Goal: Information Seeking & Learning: Understand process/instructions

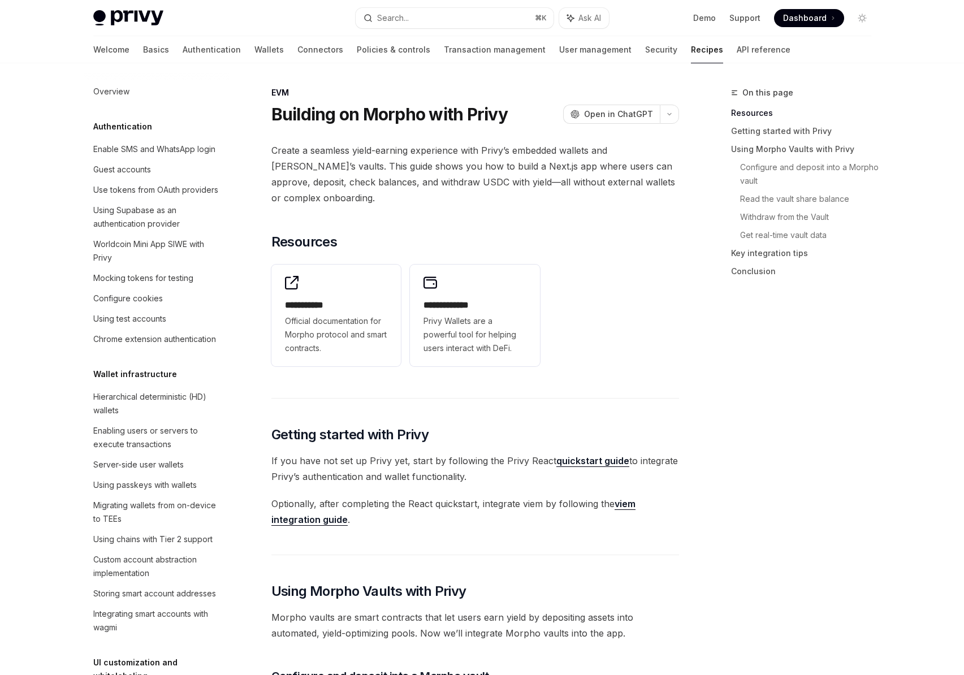
scroll to position [1548, 0]
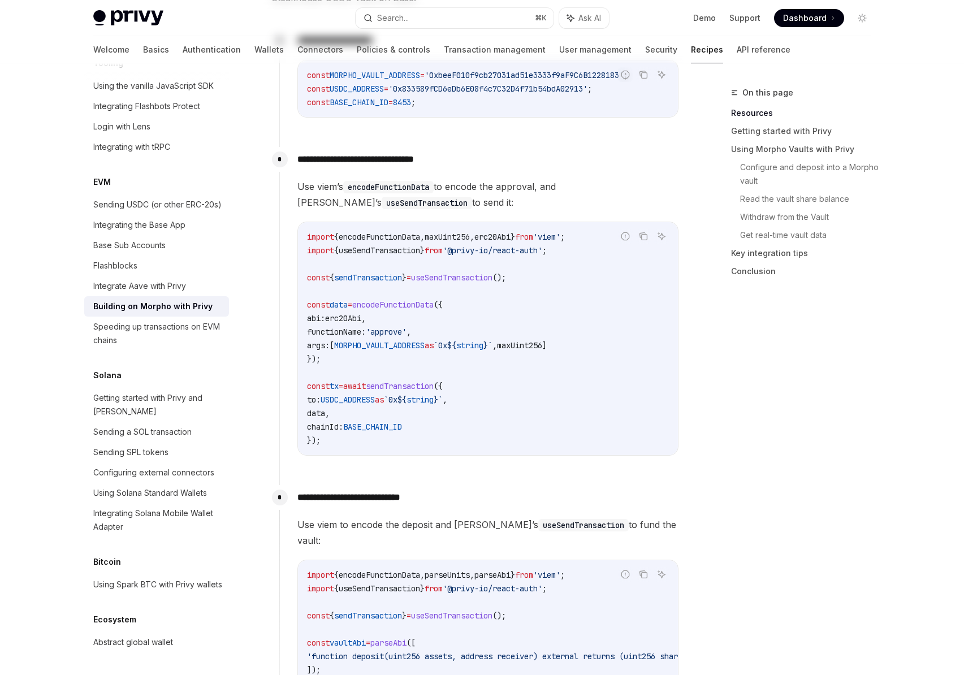
scroll to position [0, 0]
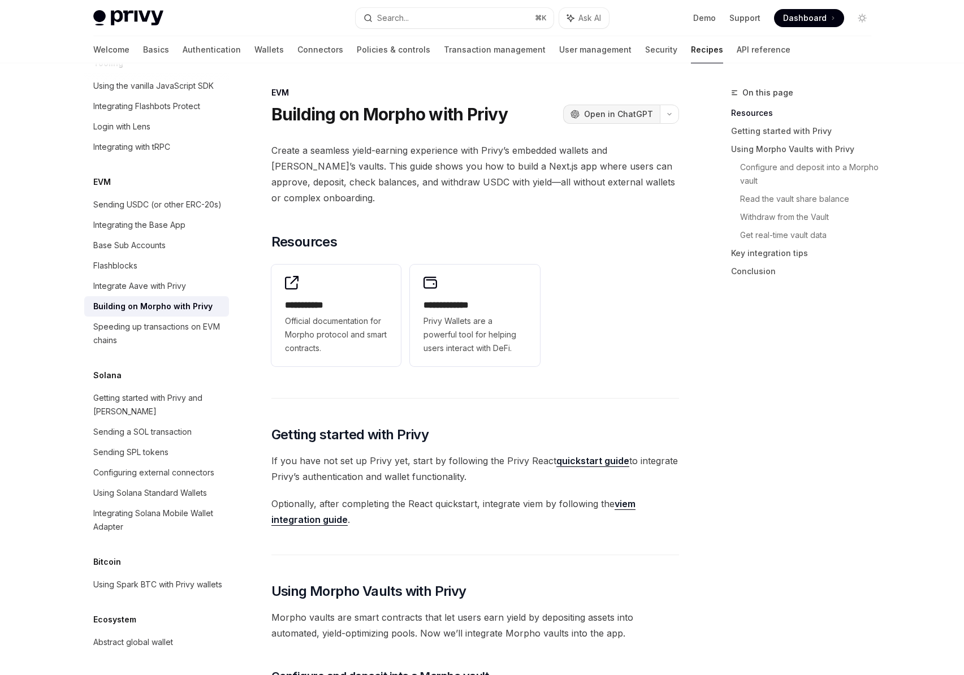
click at [613, 111] on span "Open in ChatGPT" at bounding box center [618, 114] width 69 height 11
click at [676, 117] on button "button" at bounding box center [669, 114] width 19 height 19
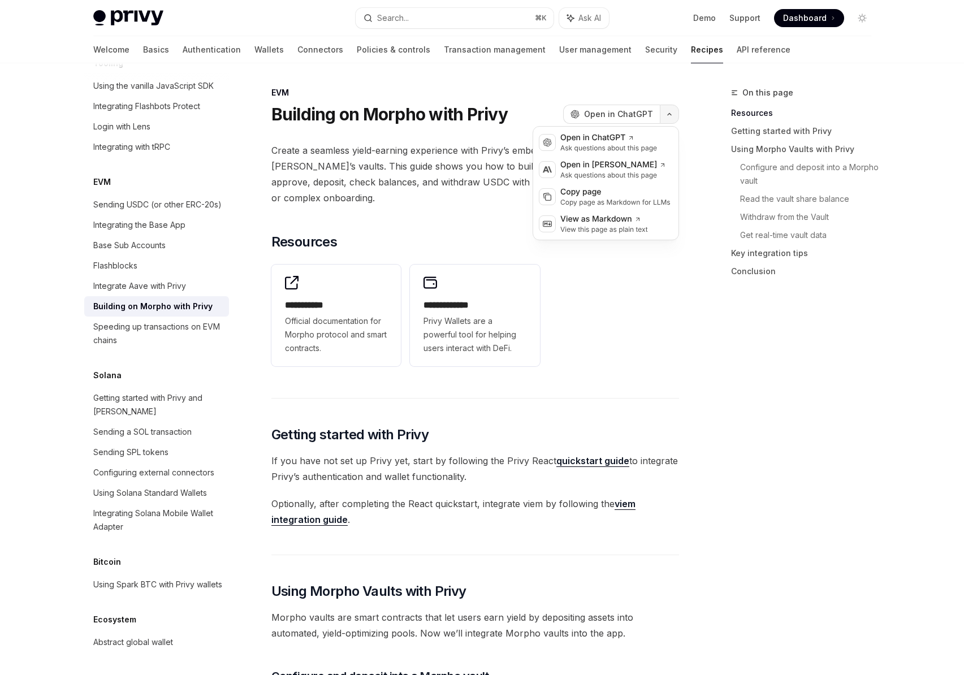
click at [676, 117] on button "button" at bounding box center [669, 114] width 19 height 19
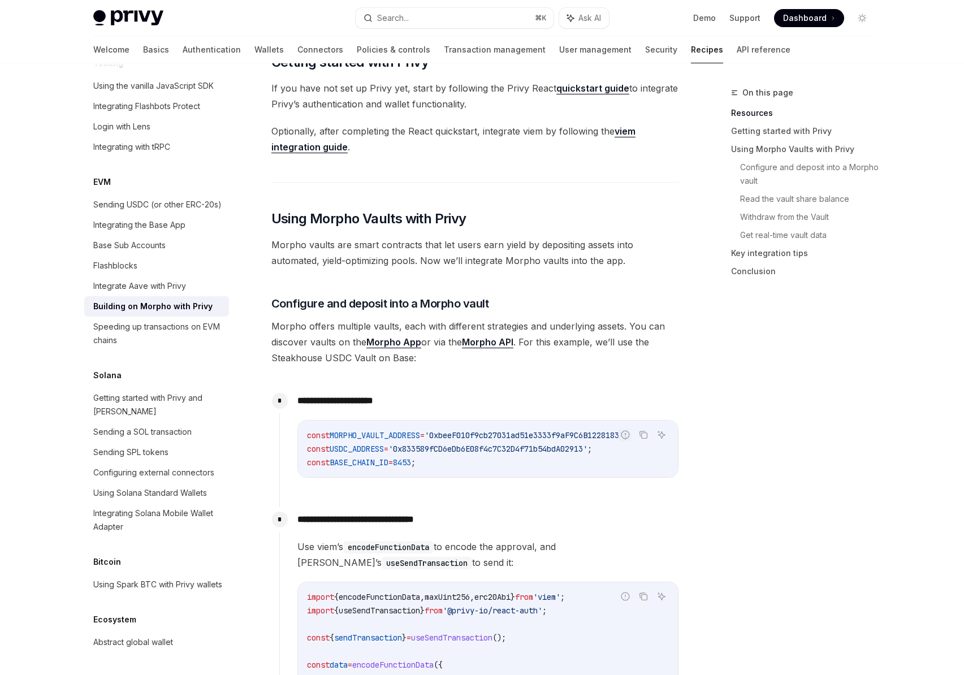
scroll to position [258, 0]
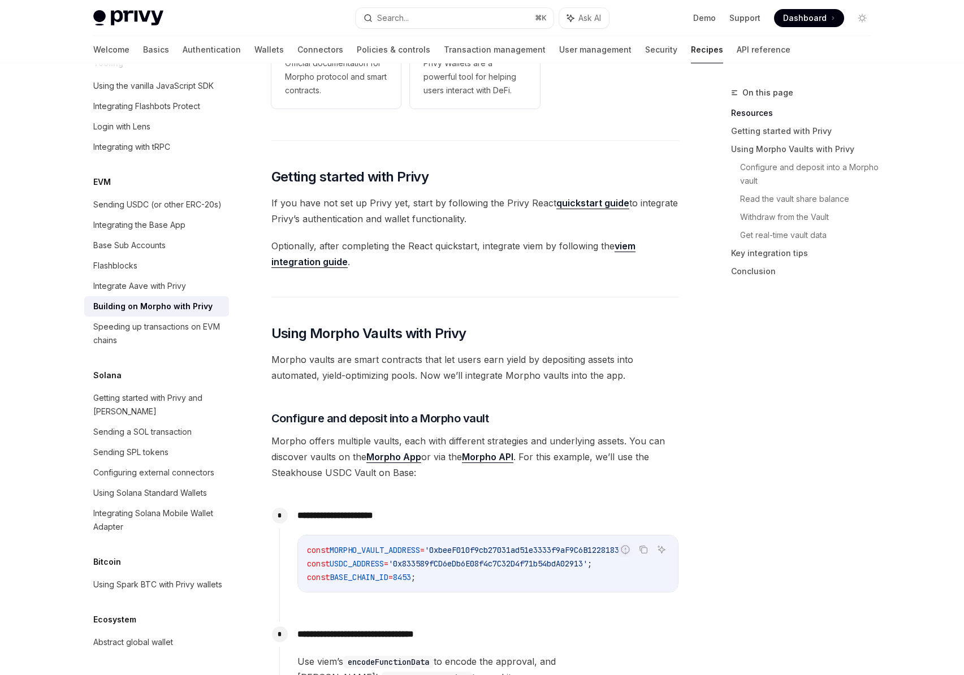
click at [374, 261] on span "Optionally, after completing the React quickstart, integrate viem by following …" at bounding box center [475, 254] width 408 height 32
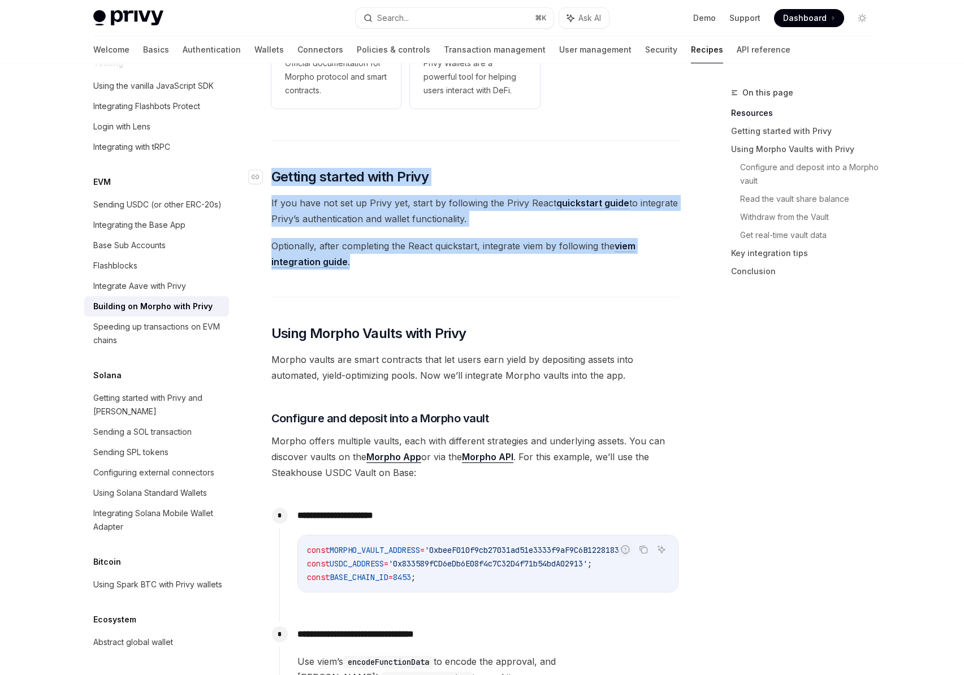
drag, startPoint x: 390, startPoint y: 268, endPoint x: 272, endPoint y: 181, distance: 146.4
copy div "Getting started with Privy If you have not set up Privy yet, start by following…"
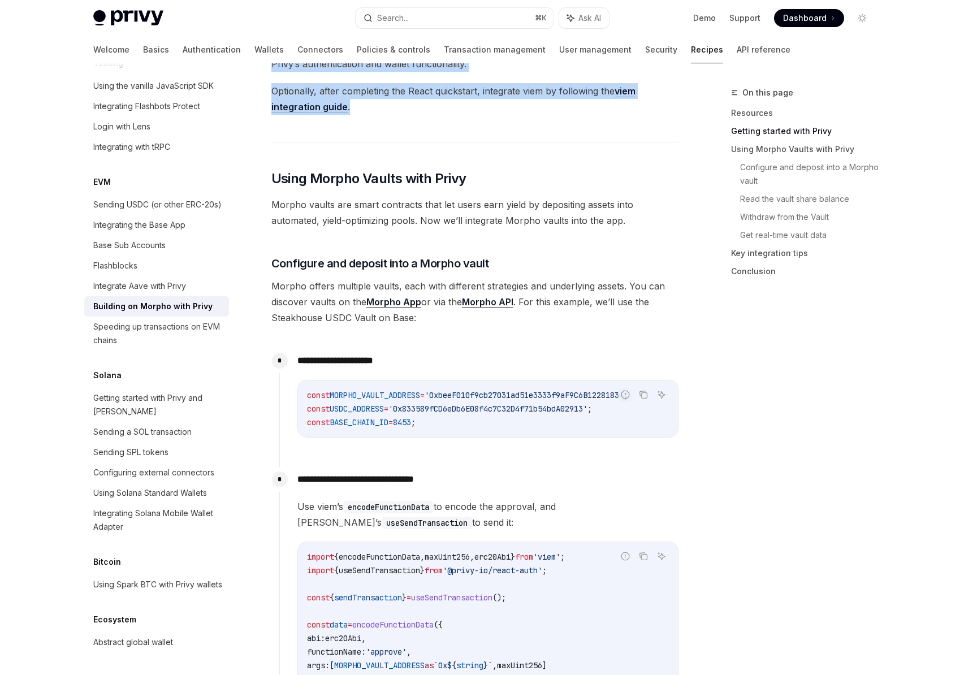
scroll to position [341, 0]
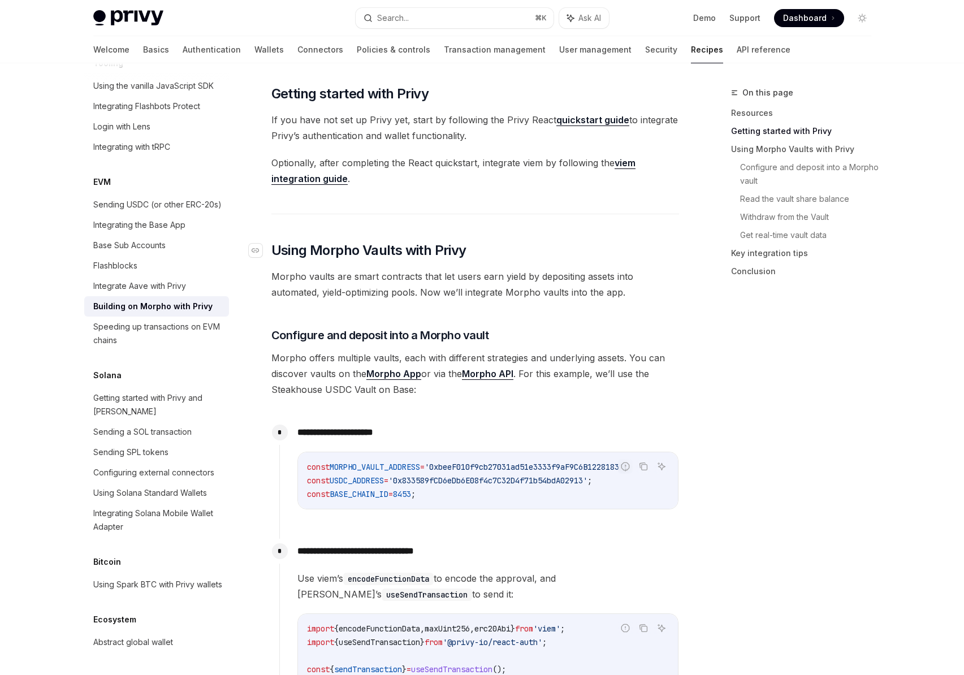
click at [469, 255] on h2 "​ Using Morpho Vaults with Privy" at bounding box center [475, 251] width 408 height 18
drag, startPoint x: 487, startPoint y: 251, endPoint x: 271, endPoint y: 245, distance: 216.1
click at [271, 245] on h2 "​ Using Morpho Vaults with Privy" at bounding box center [475, 251] width 408 height 18
copy h2 "​ Using Morpho Vaults with Privy"
drag, startPoint x: 462, startPoint y: 334, endPoint x: 274, endPoint y: 334, distance: 187.8
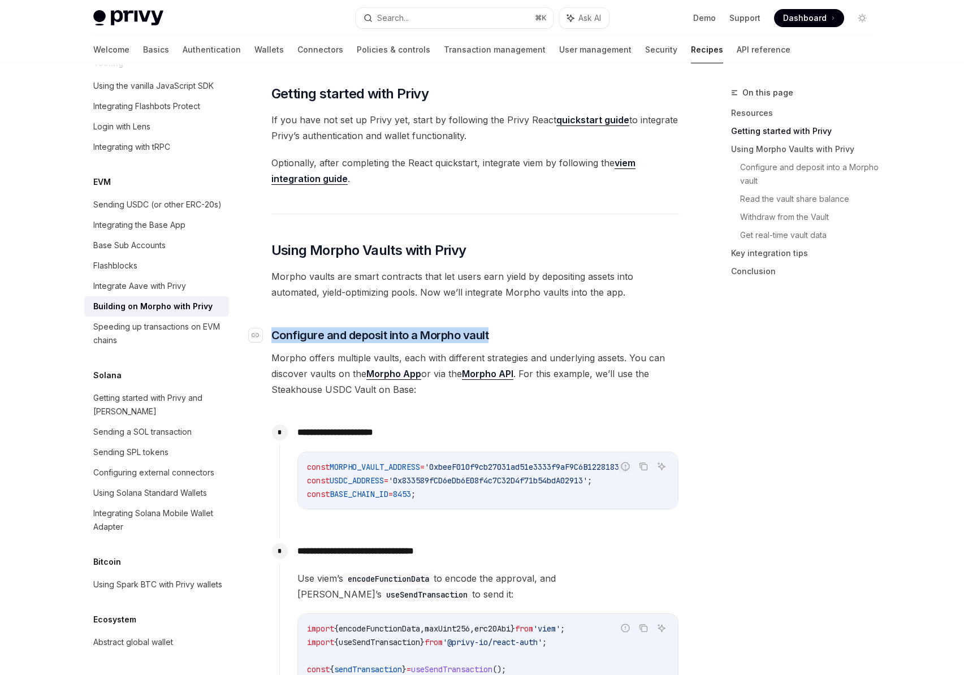
click at [274, 334] on h3 "​ Configure and deposit into a Morpho vault" at bounding box center [475, 335] width 408 height 16
copy span "Configure and deposit into a Morpho vault"
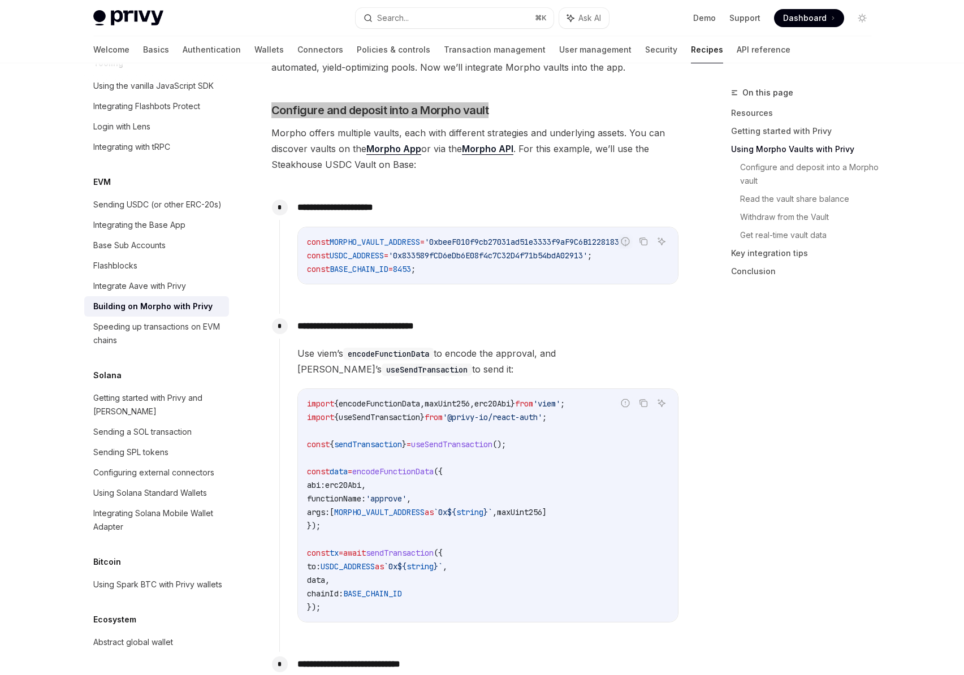
scroll to position [569, 0]
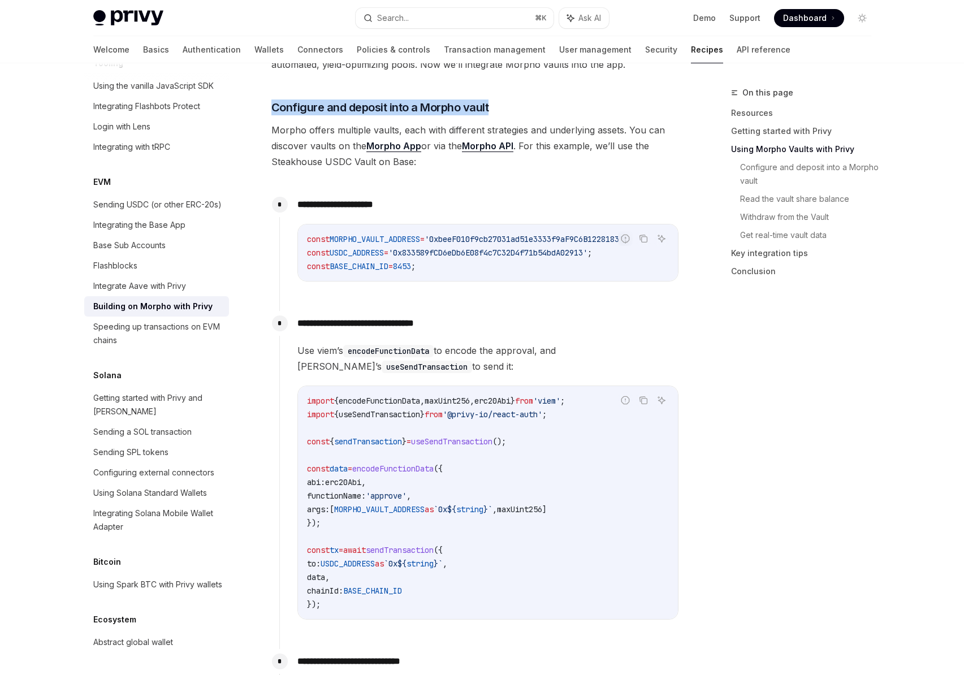
drag, startPoint x: 447, startPoint y: 372, endPoint x: 268, endPoint y: 354, distance: 180.7
copy span "Use viem’s encodeFunctionData to encode the approval, and Privy’s useSendTransa…"
click at [381, 592] on span "BASE_CHAIN_ID" at bounding box center [372, 591] width 59 height 10
click at [650, 402] on button "Copy the contents from the code block" at bounding box center [643, 400] width 15 height 15
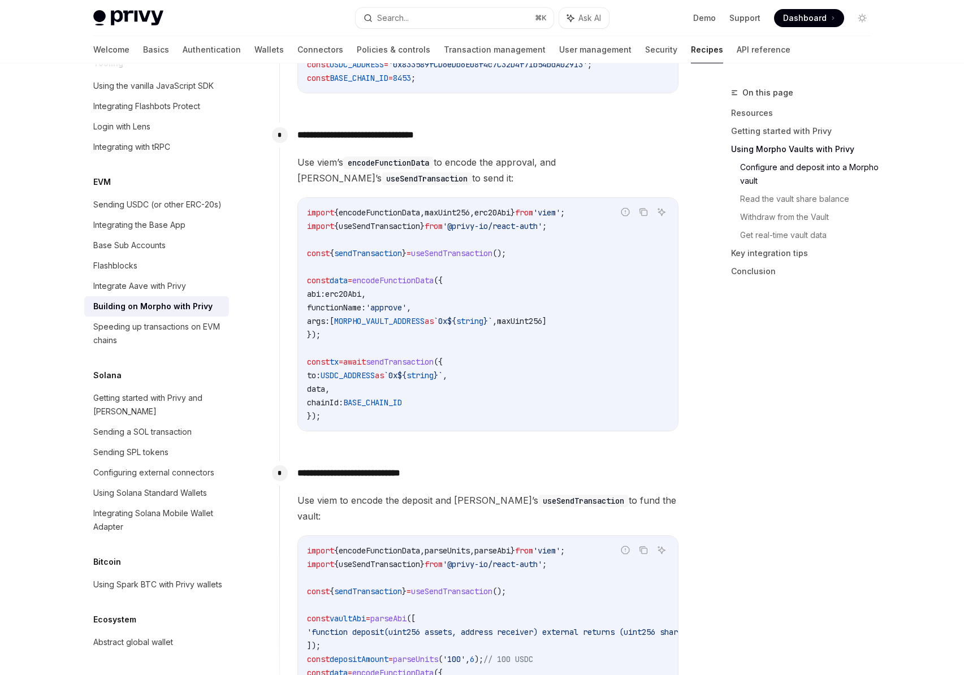
scroll to position [764, 0]
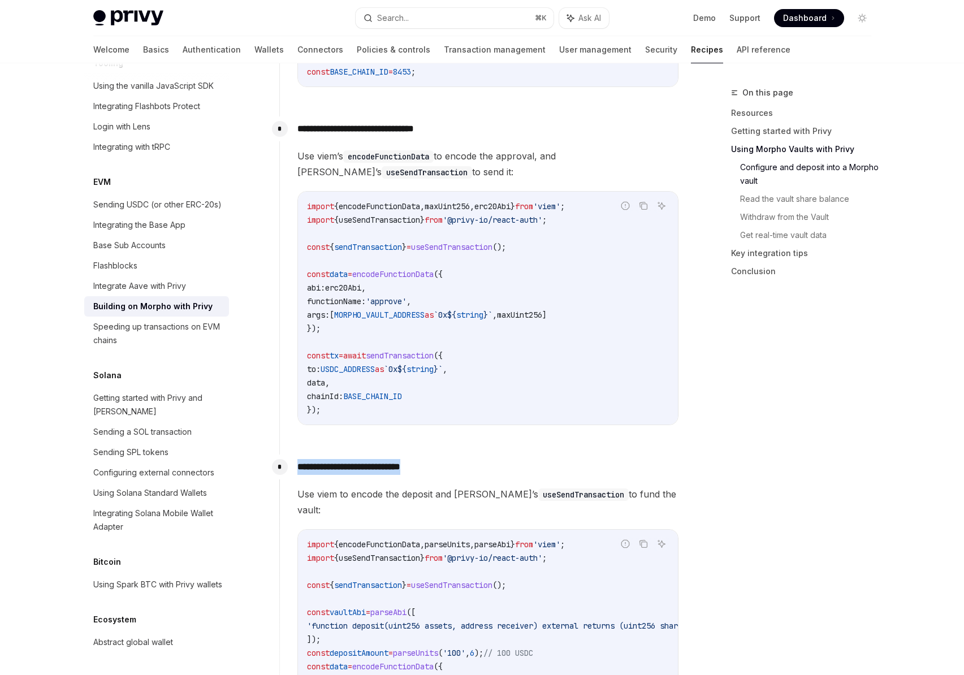
drag, startPoint x: 463, startPoint y: 473, endPoint x: 297, endPoint y: 473, distance: 165.7
click at [298, 473] on p "**********" at bounding box center [488, 467] width 381 height 16
copy p "**********"
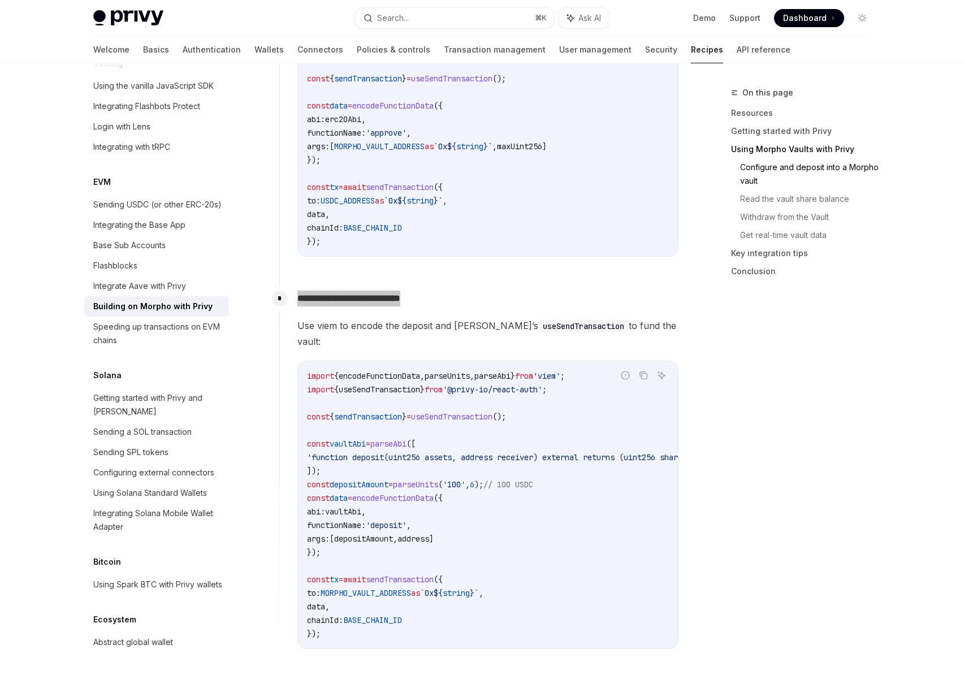
scroll to position [1034, 0]
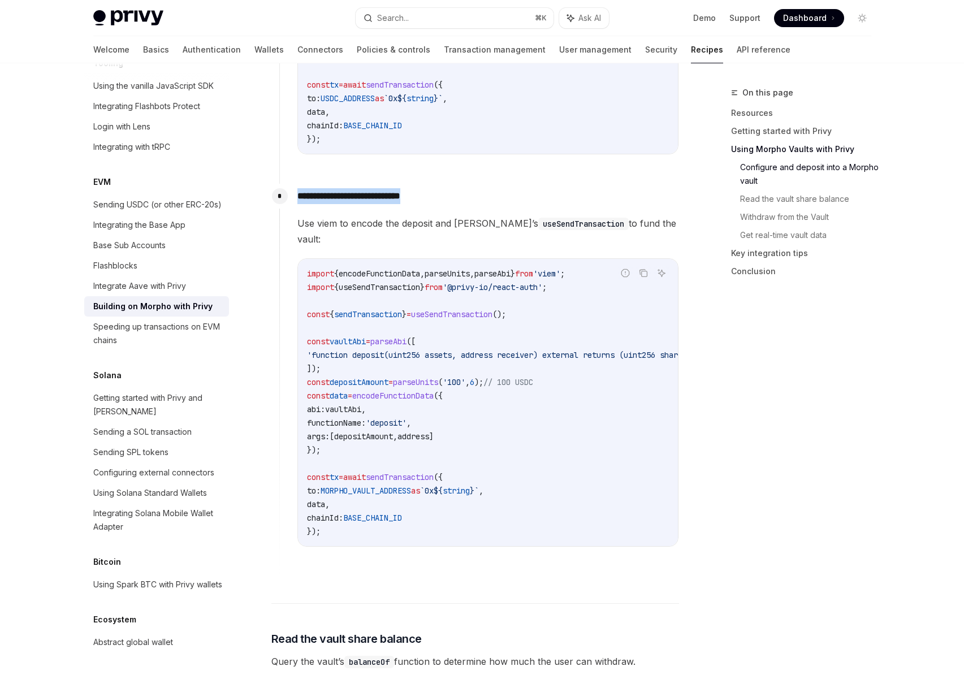
drag, startPoint x: 668, startPoint y: 225, endPoint x: 294, endPoint y: 232, distance: 374.5
click at [294, 232] on div "**********" at bounding box center [479, 374] width 400 height 381
copy span "Use viem to encode the deposit and Privy’s useSendTransaction to fund the vault:"
click at [611, 297] on code "import { encodeFunctionData , parseUnits , parseAbi } from 'viem' ; import { us…" at bounding box center [515, 402] width 416 height 271
drag, startPoint x: 643, startPoint y: 261, endPoint x: 672, endPoint y: 268, distance: 30.2
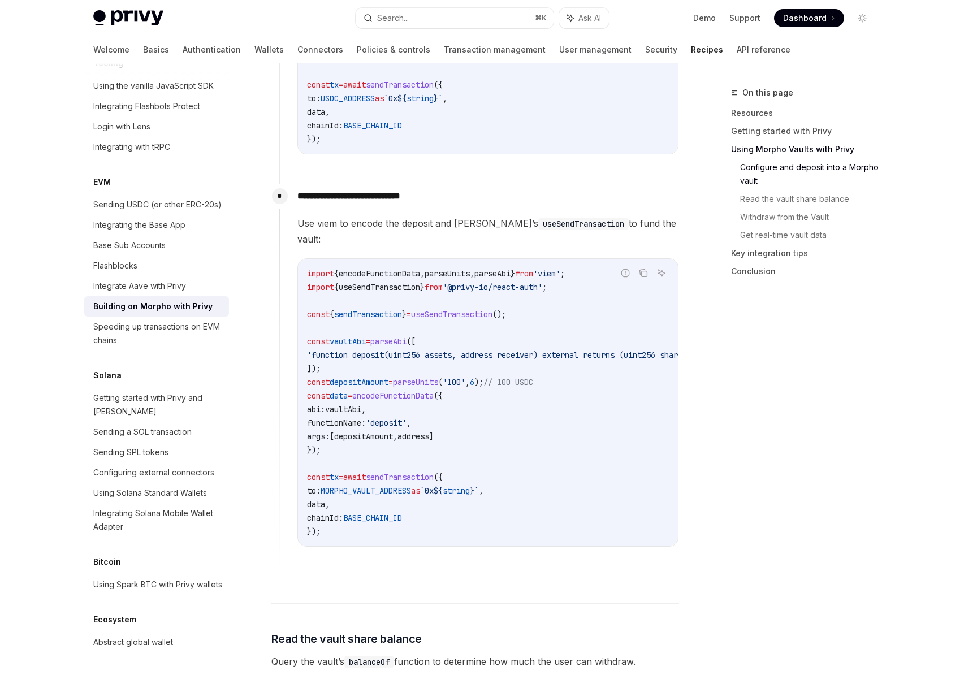
click at [643, 269] on icon "Copy the contents from the code block" at bounding box center [643, 273] width 9 height 9
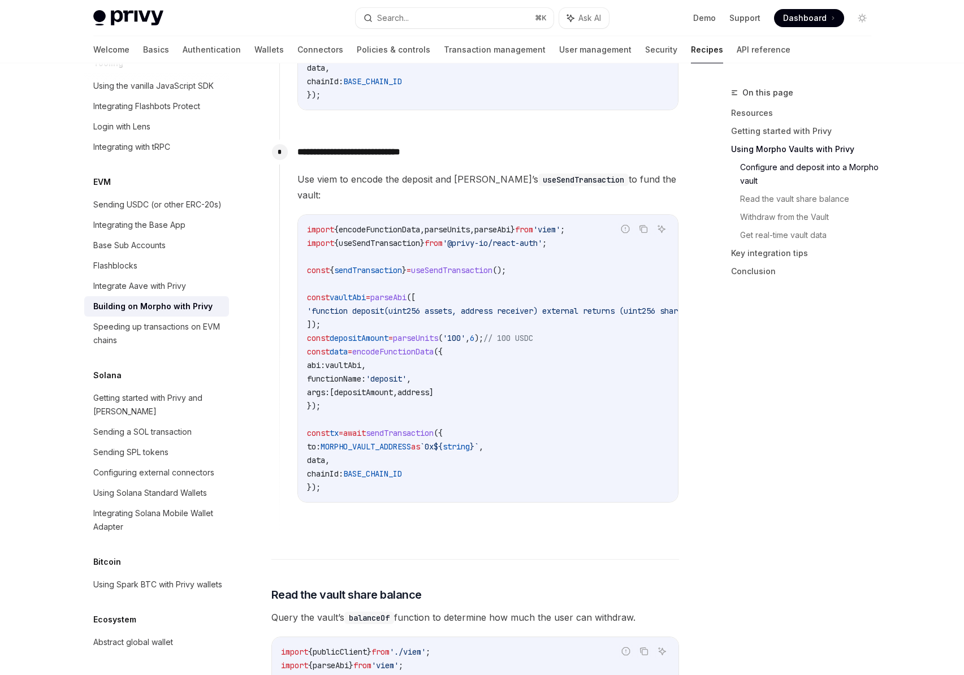
scroll to position [1134, 0]
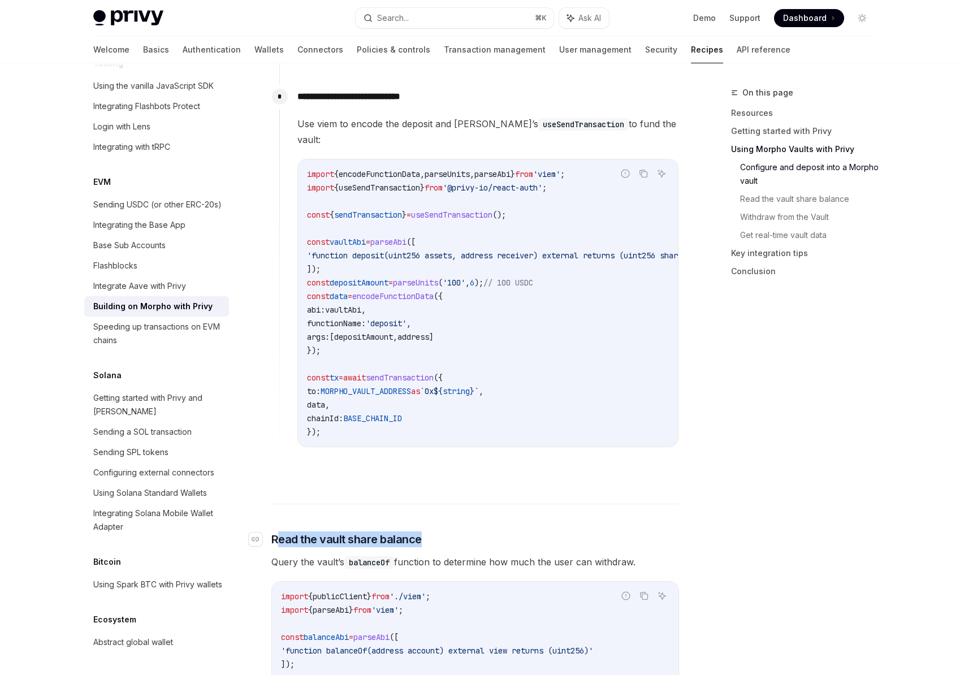
drag, startPoint x: 463, startPoint y: 536, endPoint x: 275, endPoint y: 532, distance: 187.8
click at [275, 532] on h3 "​ Read the vault share balance" at bounding box center [475, 540] width 408 height 16
click at [344, 532] on span "Read the vault share balance" at bounding box center [346, 540] width 150 height 16
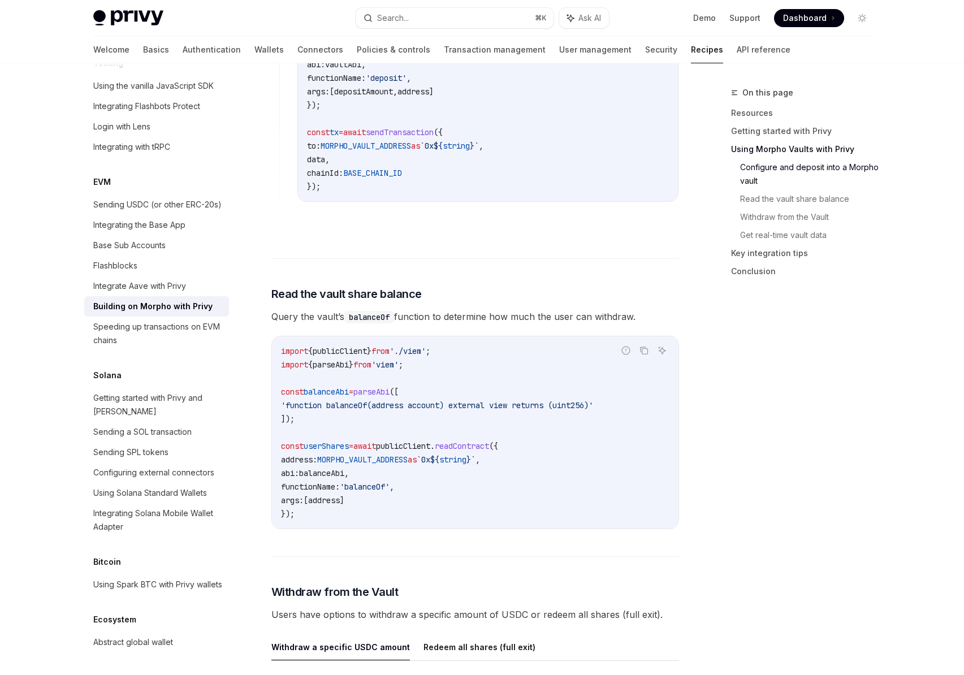
scroll to position [1277, 0]
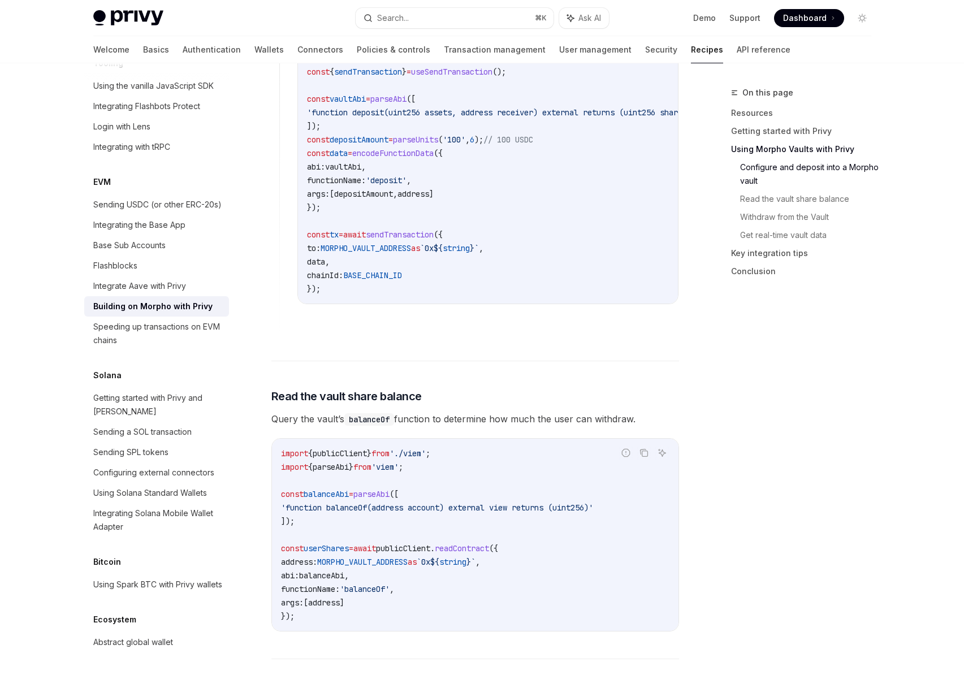
click at [402, 403] on div "**********" at bounding box center [475, 364] width 408 height 2998
drag, startPoint x: 430, startPoint y: 395, endPoint x: 270, endPoint y: 395, distance: 160.6
click at [271, 395] on h3 "​ Read the vault share balance" at bounding box center [475, 397] width 408 height 16
copy h3 "​ Read the vault share balance"
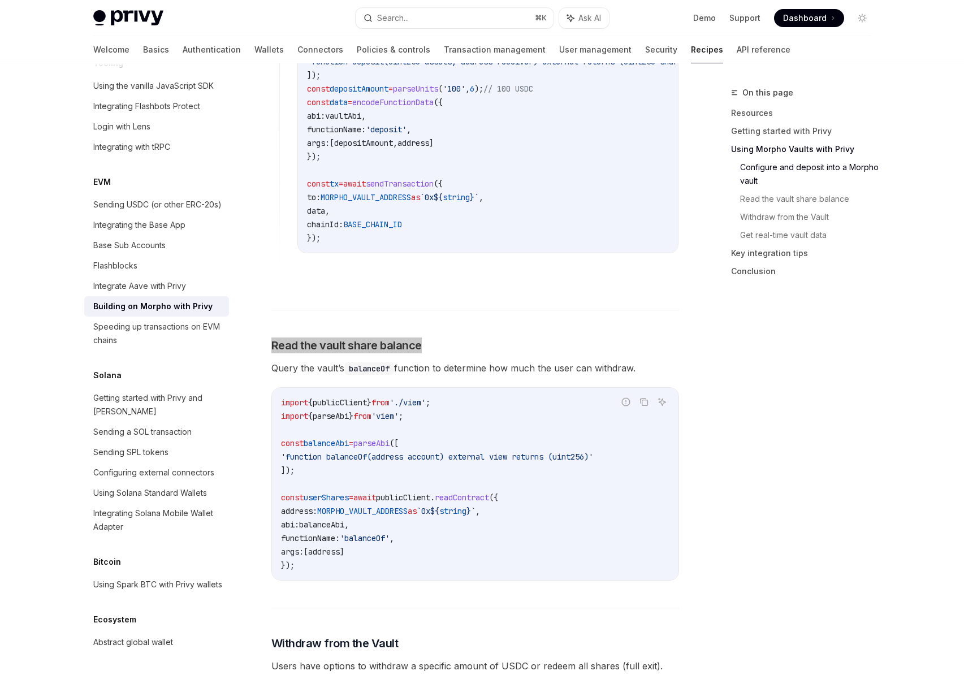
scroll to position [1387, 0]
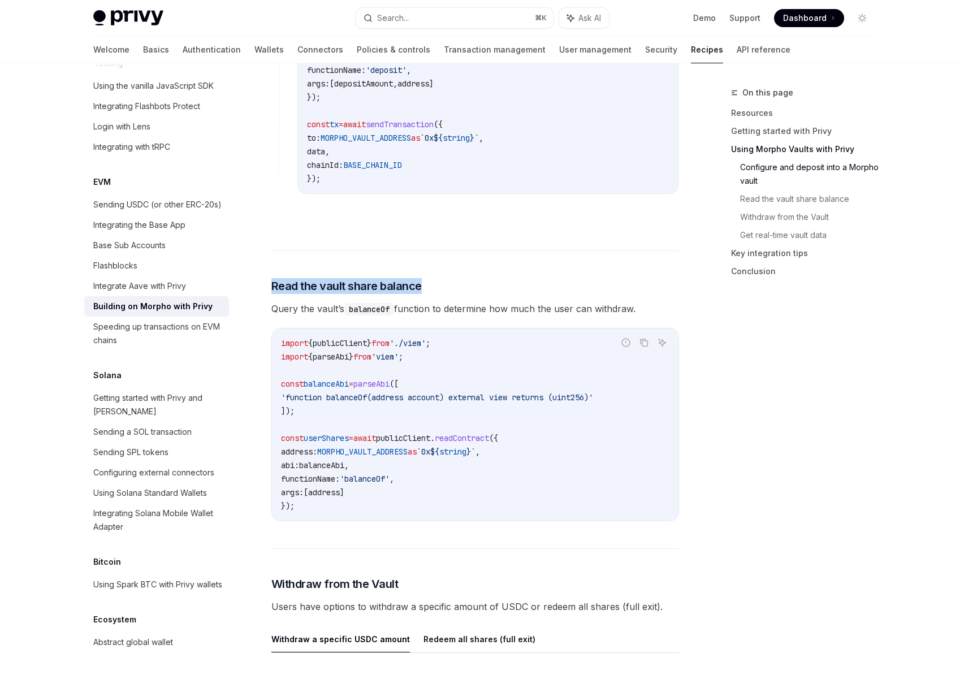
drag, startPoint x: 649, startPoint y: 302, endPoint x: 251, endPoint y: 307, distance: 398.8
click at [251, 307] on div "**********" at bounding box center [369, 310] width 624 height 3223
copy span "Query the vault’s balanceOf function to determine how much the user can withdra…"
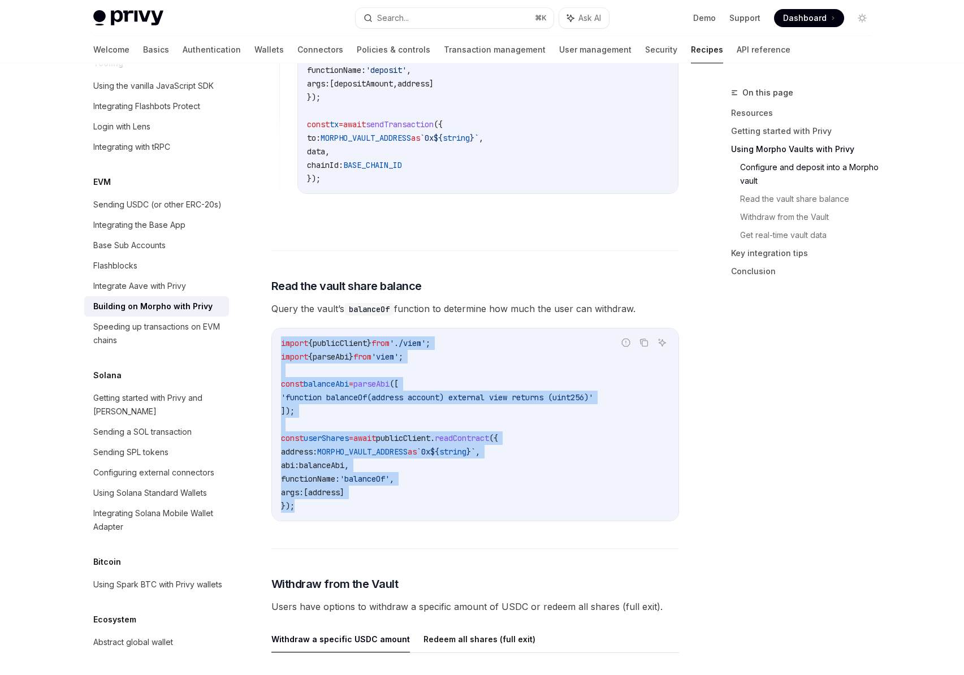
drag, startPoint x: 335, startPoint y: 503, endPoint x: 258, endPoint y: 324, distance: 194.8
click at [258, 324] on div "**********" at bounding box center [369, 310] width 624 height 3223
copy code "import { publicClient } from './viem' ; import { parseAbi } from 'viem' ; const…"
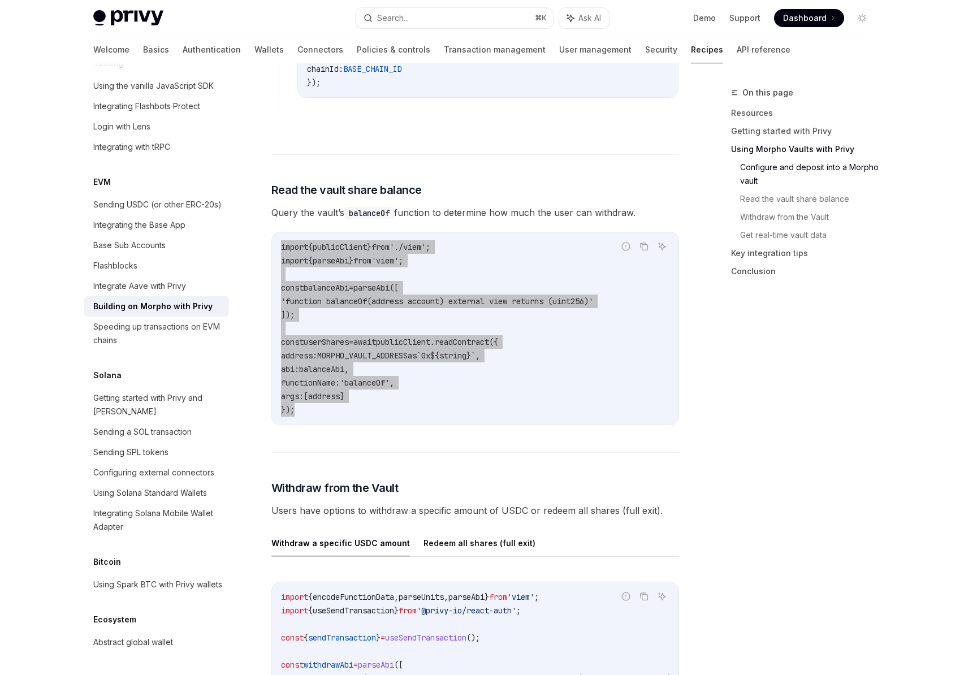
scroll to position [1524, 0]
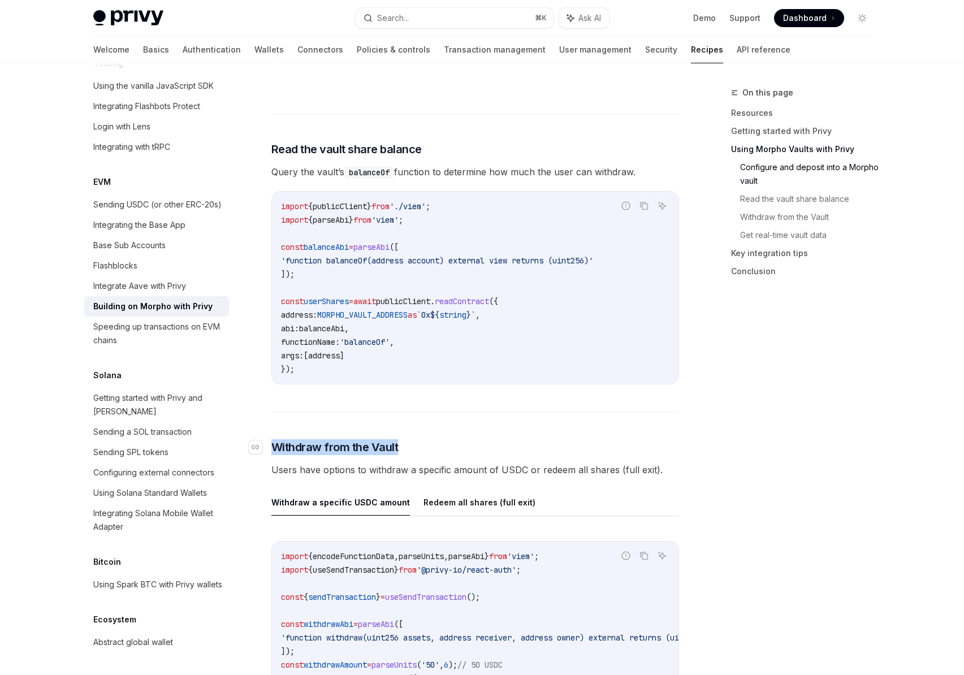
drag, startPoint x: 423, startPoint y: 443, endPoint x: 270, endPoint y: 440, distance: 152.7
click at [271, 440] on h3 "​ Withdraw from the Vault" at bounding box center [475, 447] width 408 height 16
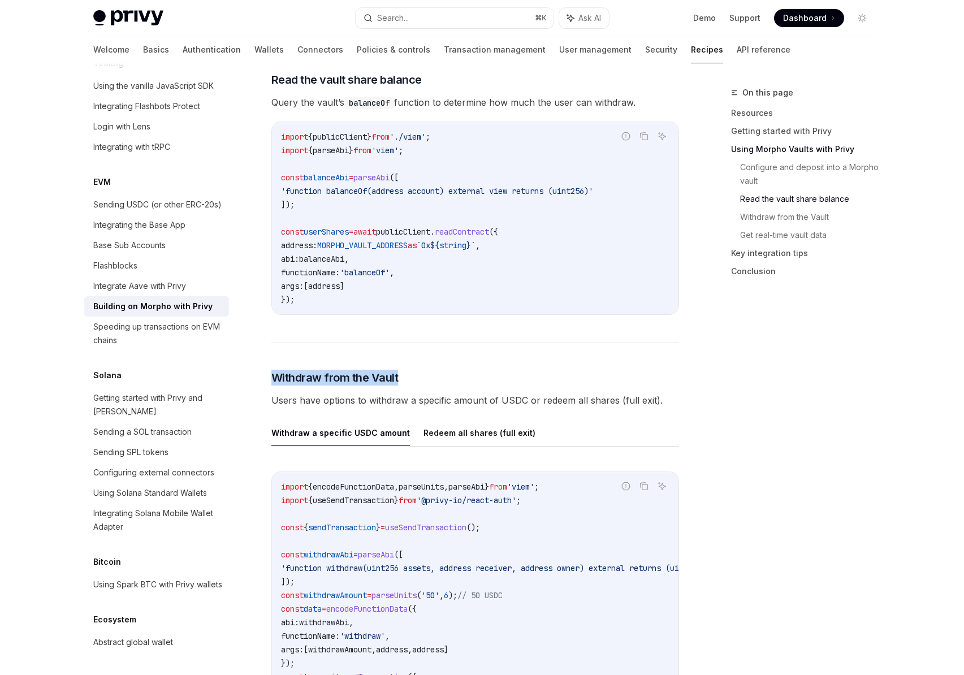
scroll to position [1732, 0]
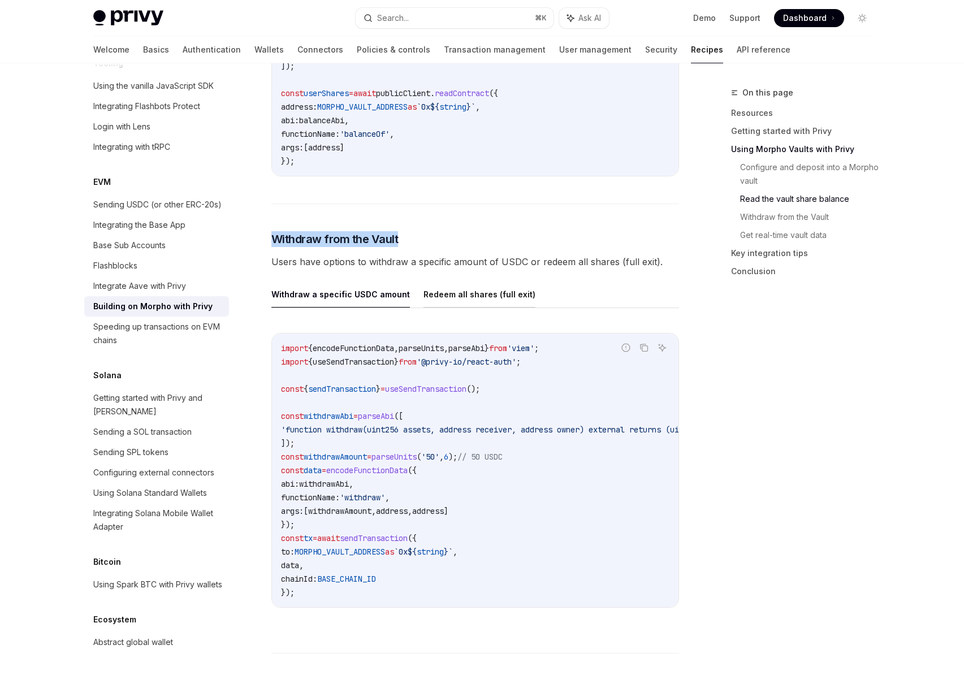
click at [477, 283] on button "Redeem all shares (full exit)" at bounding box center [480, 294] width 112 height 27
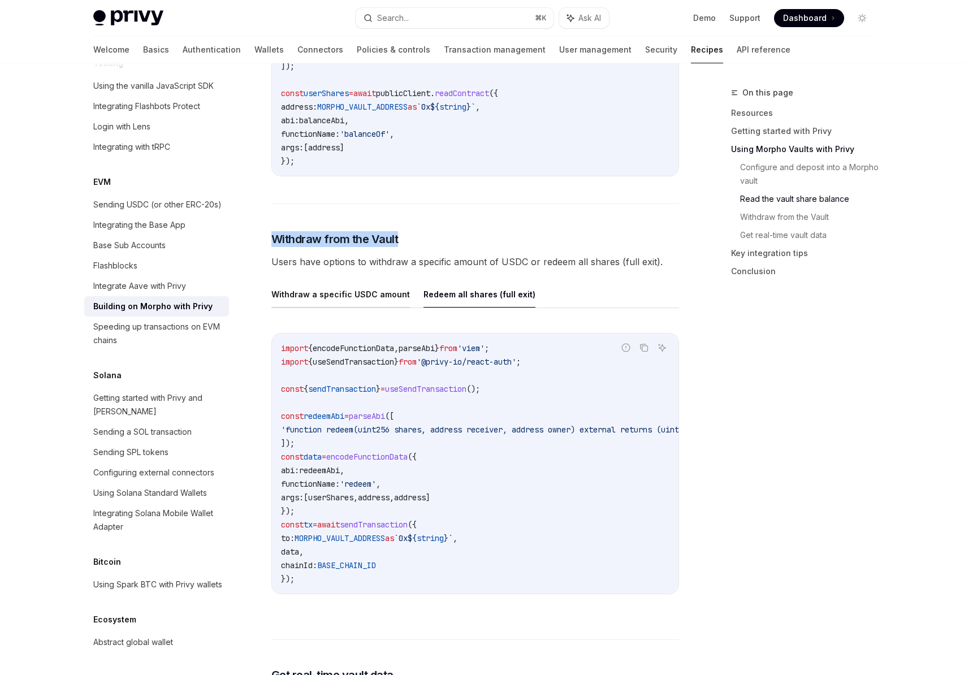
click at [351, 288] on button "Withdraw a specific USDC amount" at bounding box center [340, 294] width 139 height 27
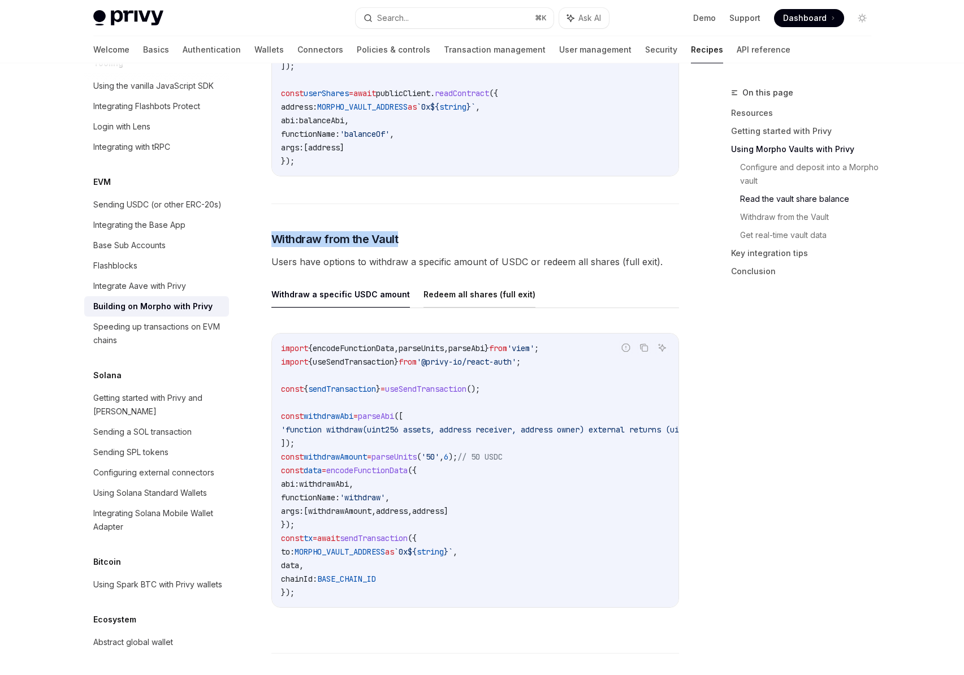
click at [499, 286] on button "Redeem all shares (full exit)" at bounding box center [480, 294] width 112 height 27
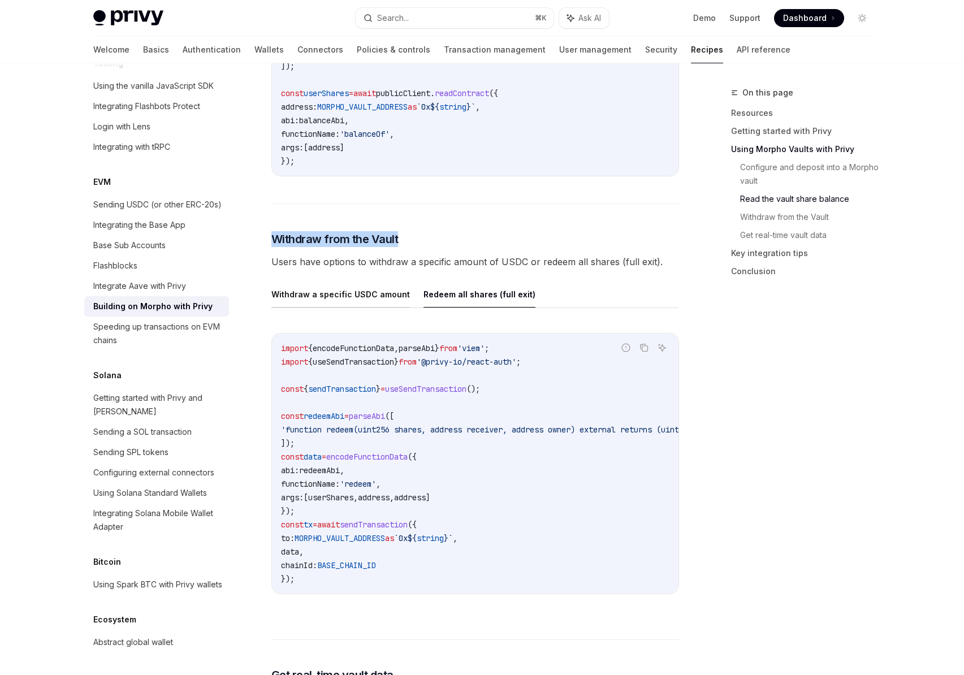
click at [377, 286] on button "Withdraw a specific USDC amount" at bounding box center [340, 294] width 139 height 27
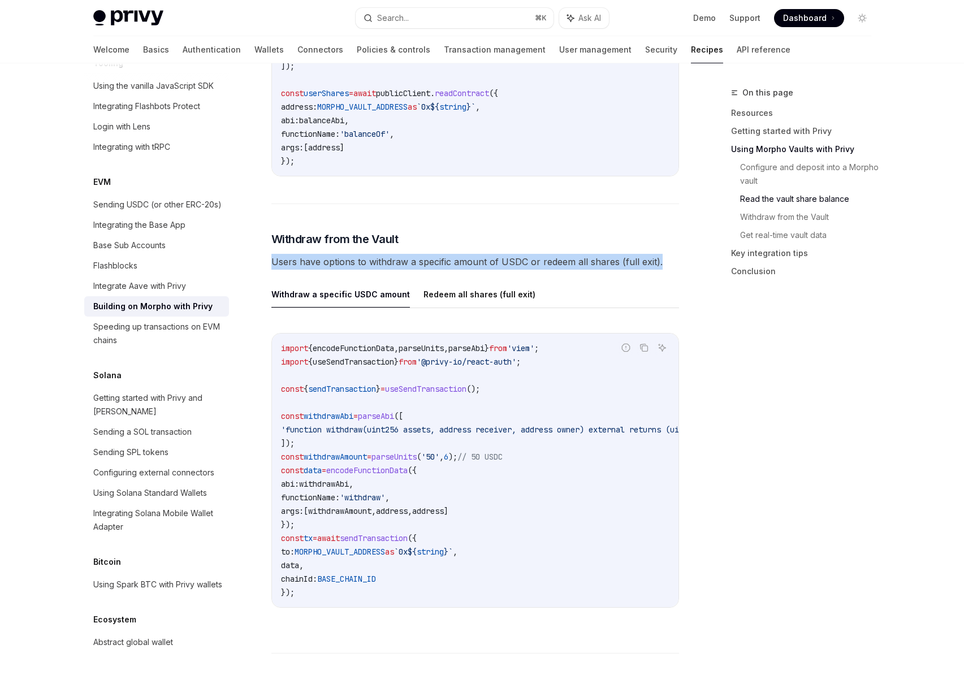
drag, startPoint x: 663, startPoint y: 257, endPoint x: 254, endPoint y: 261, distance: 409.5
click at [656, 343] on button "Ask AI" at bounding box center [662, 347] width 15 height 15
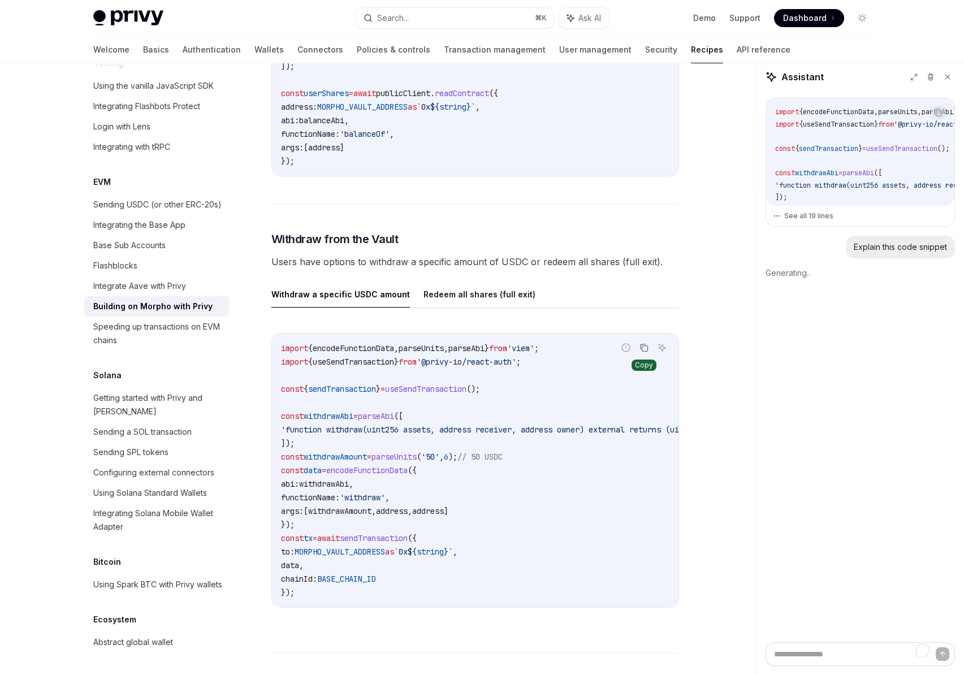
click at [645, 344] on icon "Copy the contents from the code block" at bounding box center [644, 347] width 9 height 9
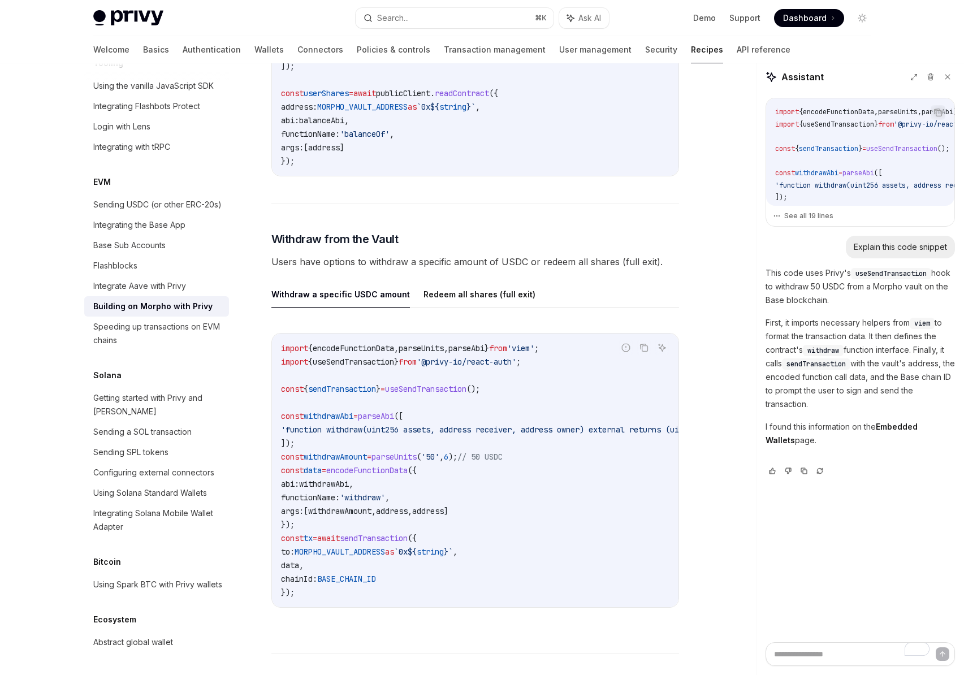
type textarea "*"
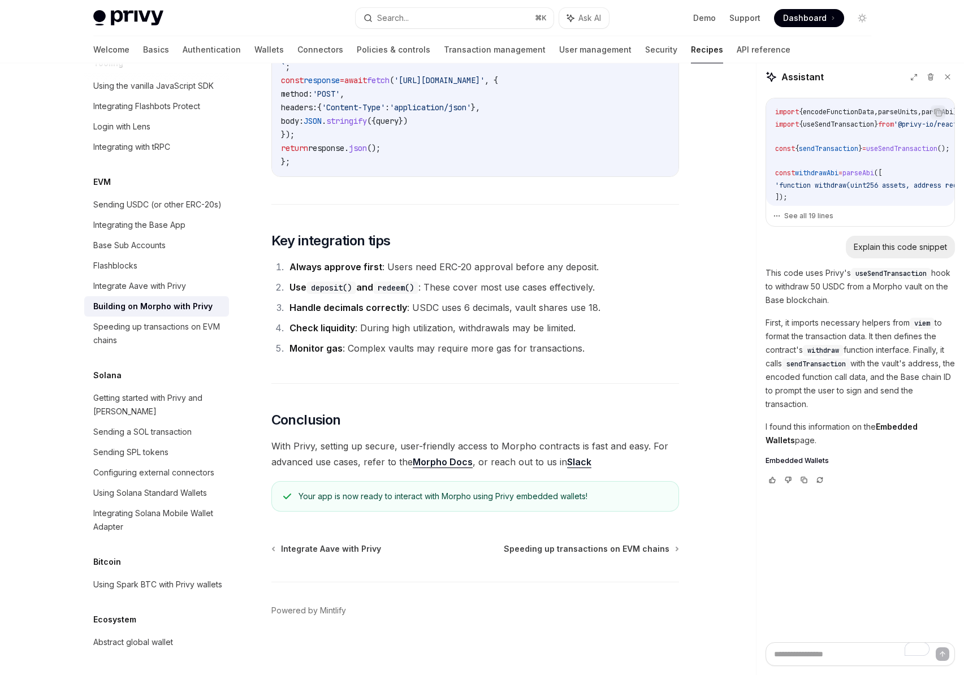
scroll to position [2631, 0]
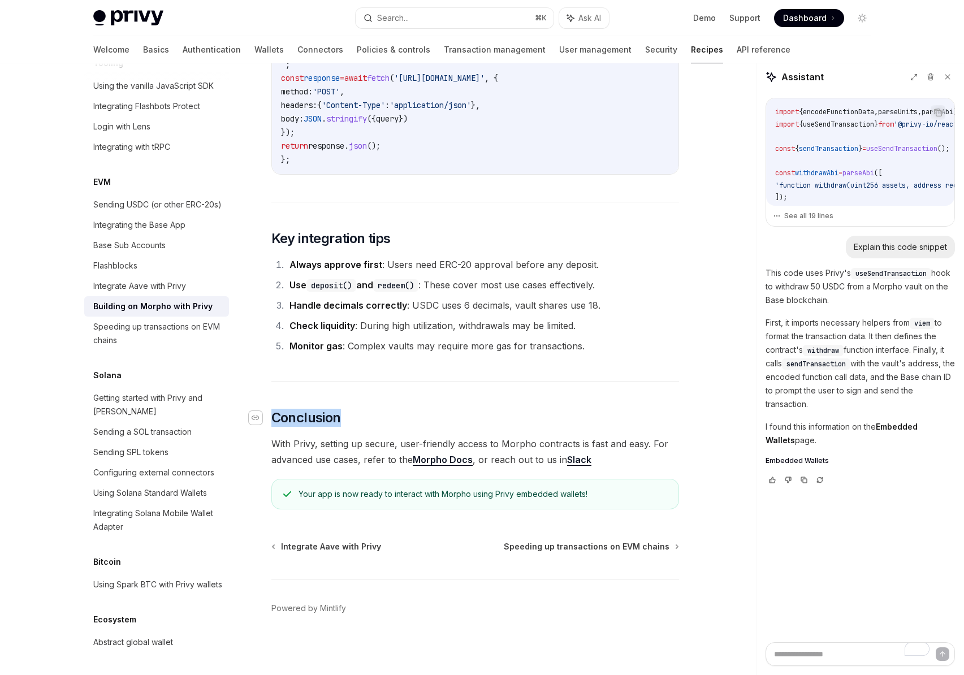
drag, startPoint x: 353, startPoint y: 417, endPoint x: 253, endPoint y: 418, distance: 99.5
click at [271, 418] on h2 "​ Conclusion" at bounding box center [475, 418] width 408 height 18
click at [300, 420] on span "Conclusion" at bounding box center [306, 418] width 70 height 18
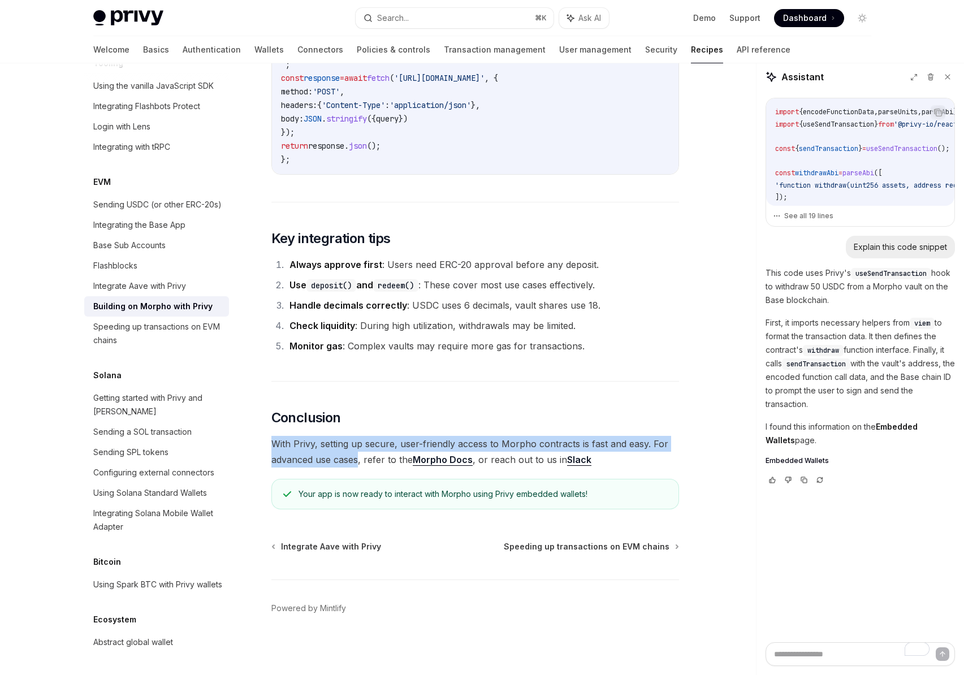
drag, startPoint x: 269, startPoint y: 439, endPoint x: 357, endPoint y: 450, distance: 88.8
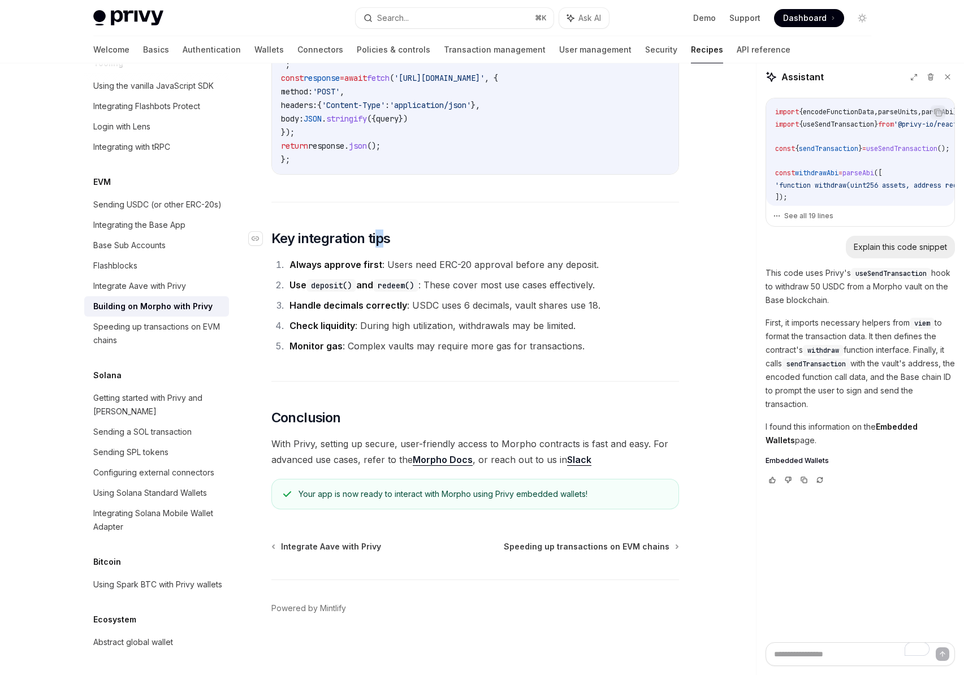
drag, startPoint x: 377, startPoint y: 231, endPoint x: 386, endPoint y: 232, distance: 9.1
click at [386, 232] on span "Key integration tips" at bounding box center [330, 239] width 119 height 18
drag, startPoint x: 415, startPoint y: 236, endPoint x: 271, endPoint y: 239, distance: 143.1
click at [271, 239] on h2 "​ Key integration tips" at bounding box center [475, 239] width 408 height 18
click at [604, 264] on li "Always approve first : Users need ERC-20 approval before any deposit." at bounding box center [482, 265] width 393 height 16
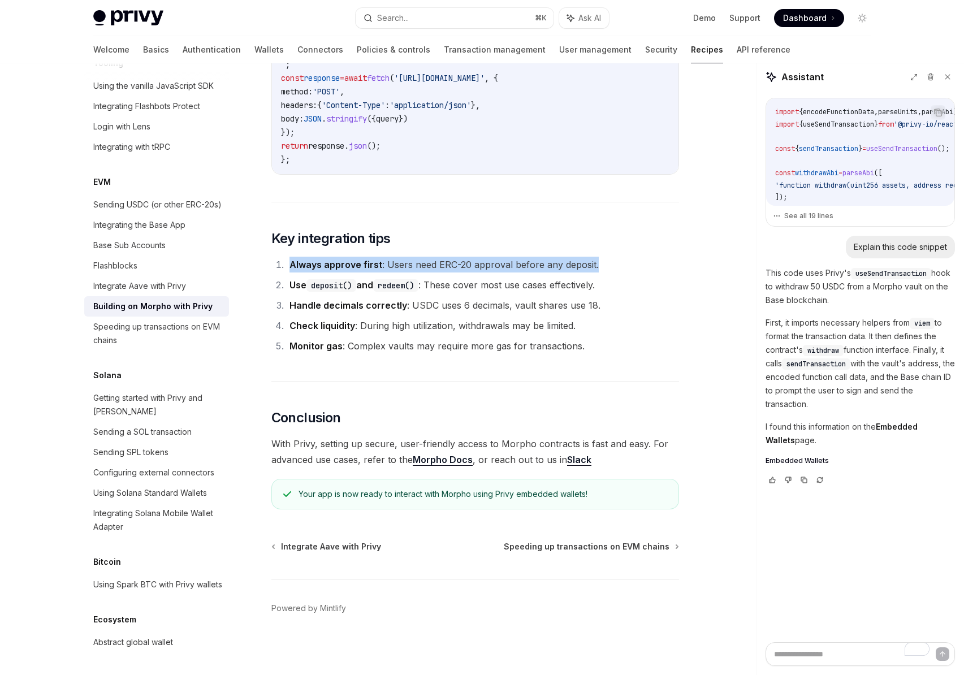
drag, startPoint x: 615, startPoint y: 262, endPoint x: 286, endPoint y: 267, distance: 329.2
click at [286, 267] on li "Always approve first : Users need ERC-20 approval before any deposit." at bounding box center [482, 265] width 393 height 16
click at [521, 301] on li "Handle decimals correctly : USDC uses 6 decimals, vault shares use 18." at bounding box center [482, 306] width 393 height 16
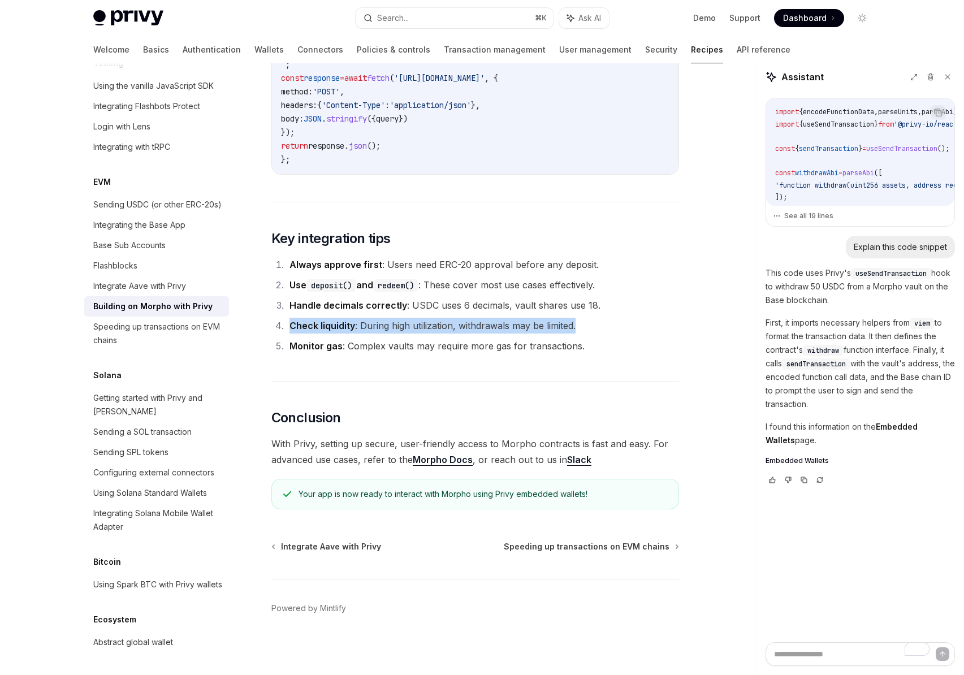
drag, startPoint x: 291, startPoint y: 324, endPoint x: 576, endPoint y: 327, distance: 285.1
click at [576, 327] on li "Check liquidity : During high utilization, withdrawals may be limited." at bounding box center [482, 326] width 393 height 16
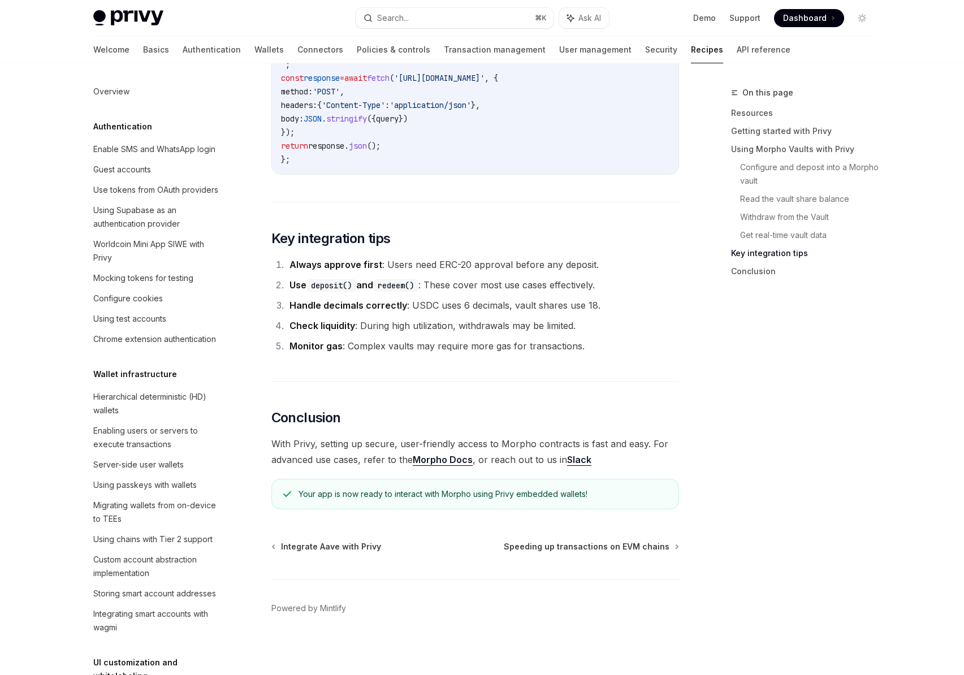
scroll to position [1548, 0]
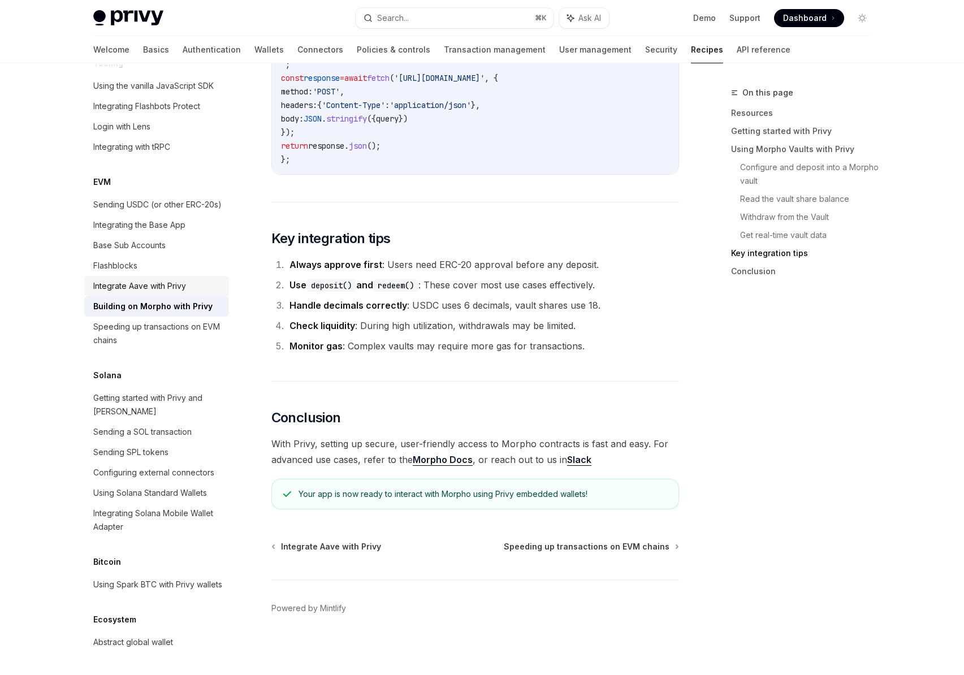
click at [150, 293] on div "Integrate Aave with Privy" at bounding box center [139, 286] width 93 height 14
click at [153, 293] on div "Integrate Aave with Privy" at bounding box center [139, 286] width 93 height 14
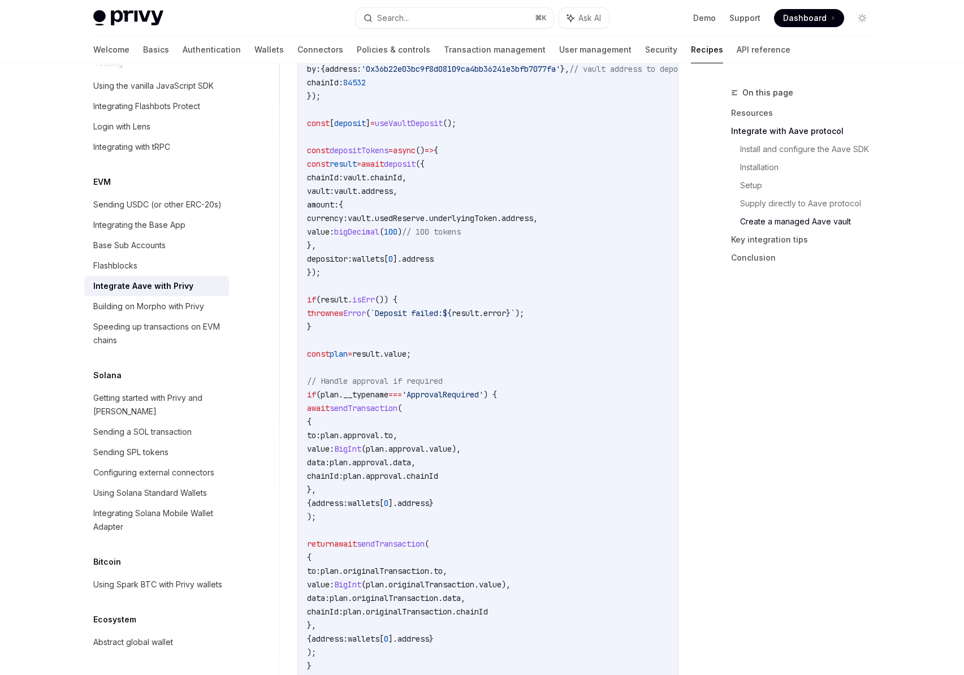
scroll to position [4159, 0]
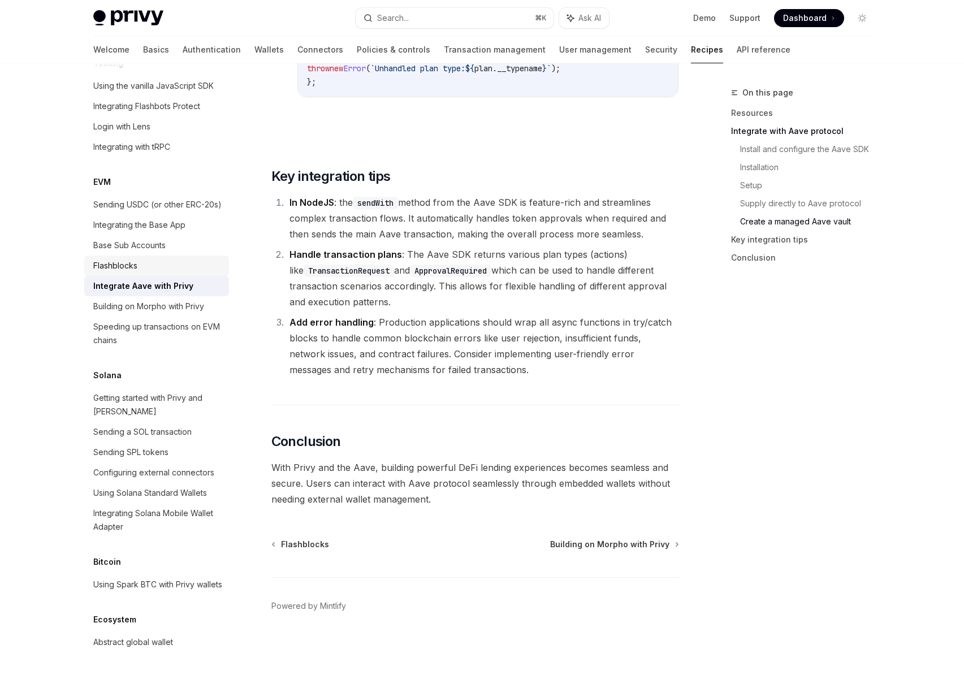
click at [123, 273] on div "Flashblocks" at bounding box center [115, 266] width 44 height 14
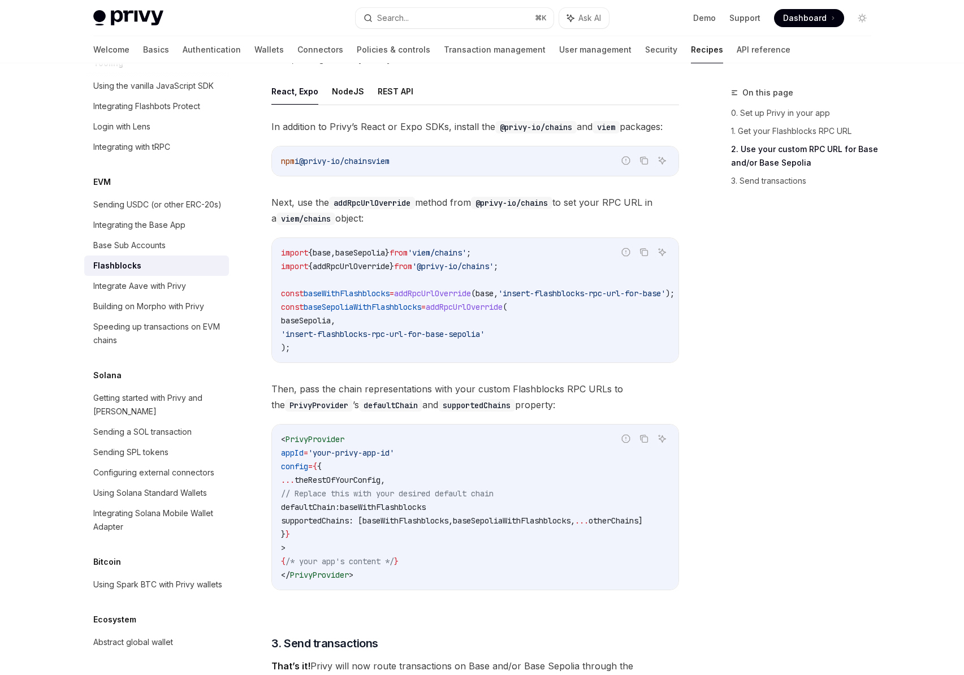
scroll to position [468, 0]
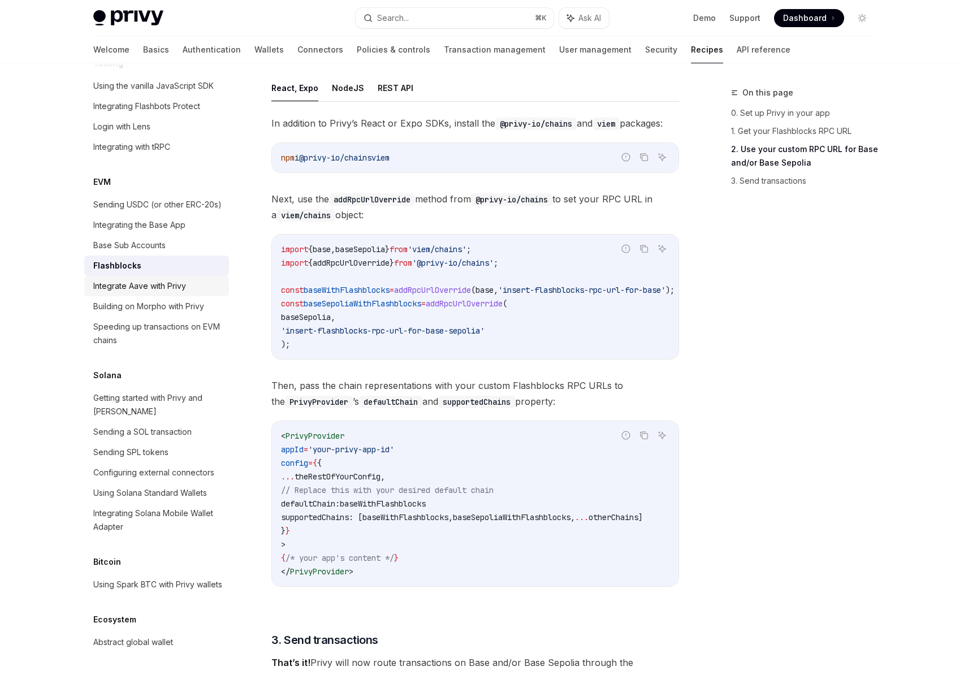
click at [123, 293] on div "Integrate Aave with Privy" at bounding box center [139, 286] width 93 height 14
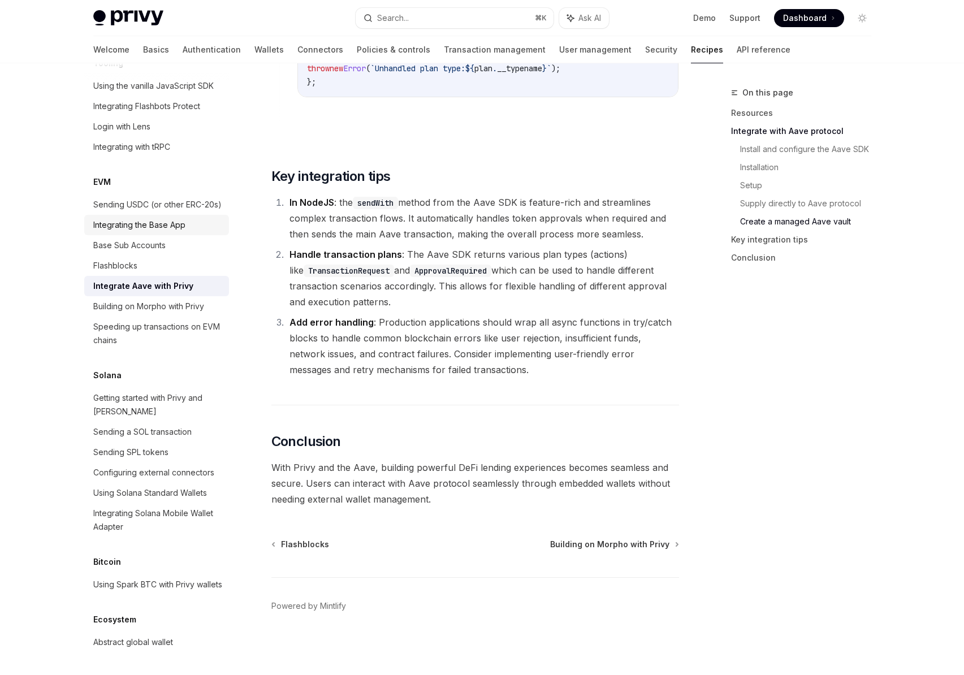
scroll to position [1638, 0]
click at [154, 391] on div "Getting started with Privy and [PERSON_NAME]" at bounding box center [157, 404] width 129 height 27
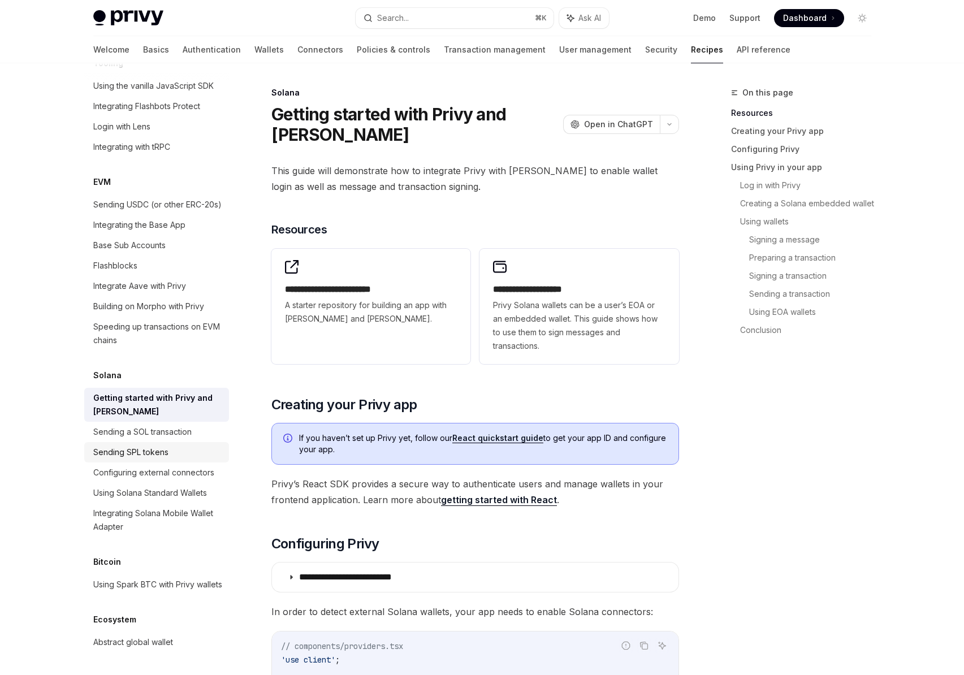
click at [149, 446] on div "Sending SPL tokens" at bounding box center [130, 453] width 75 height 14
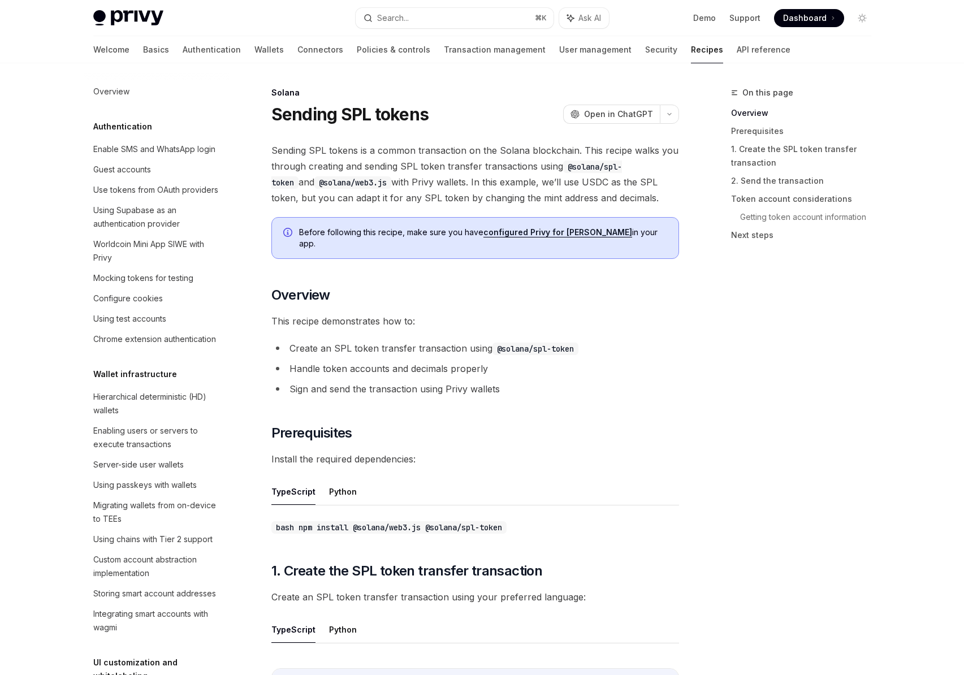
type textarea "*"
